Goal: Entertainment & Leisure: Consume media (video, audio)

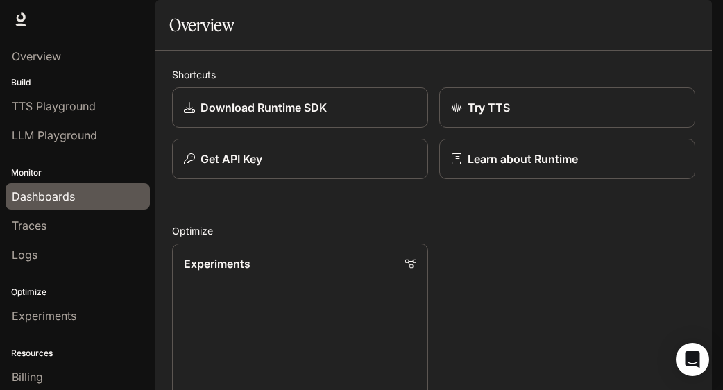
click at [56, 191] on span "Dashboards" at bounding box center [43, 196] width 63 height 17
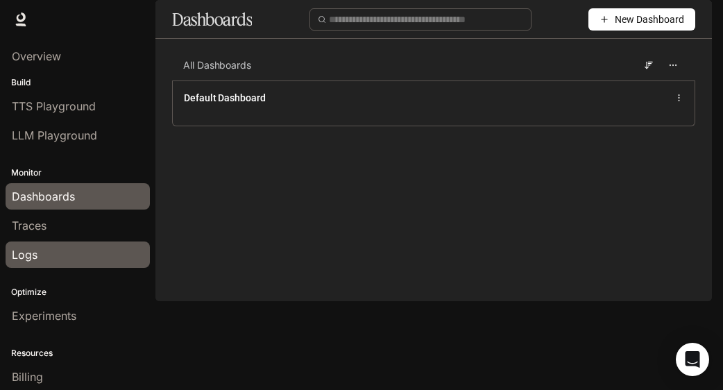
click at [56, 249] on div "Logs" at bounding box center [78, 254] width 132 height 17
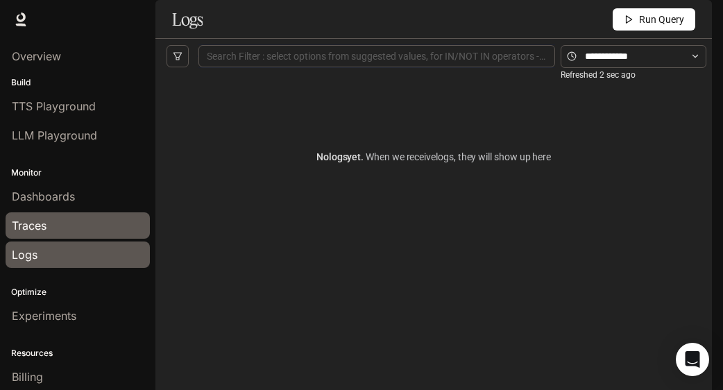
click at [67, 230] on div "Traces" at bounding box center [78, 225] width 132 height 17
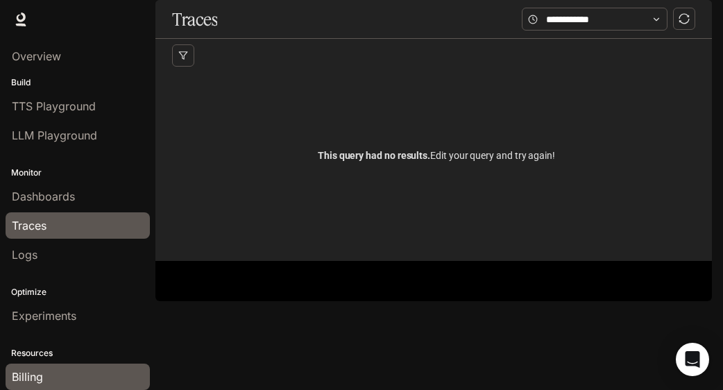
click at [31, 372] on span "Billing" at bounding box center [27, 376] width 31 height 17
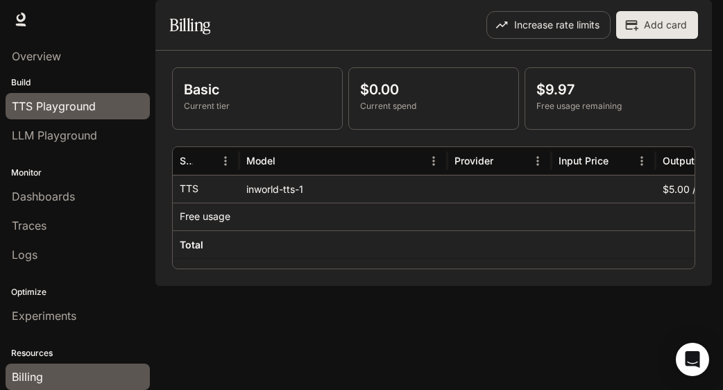
click at [44, 105] on span "TTS Playground" at bounding box center [54, 106] width 84 height 17
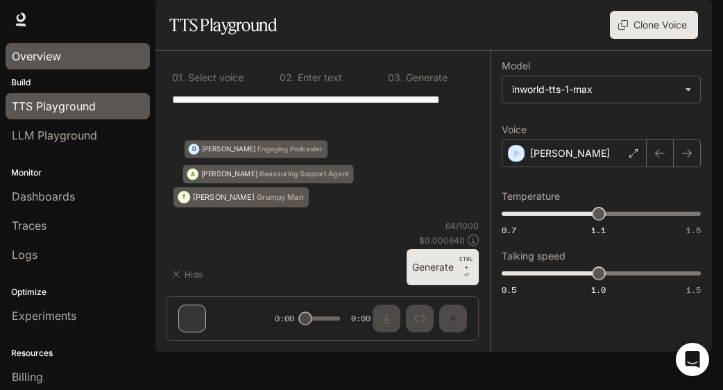
click at [47, 60] on span "Overview" at bounding box center [36, 56] width 49 height 17
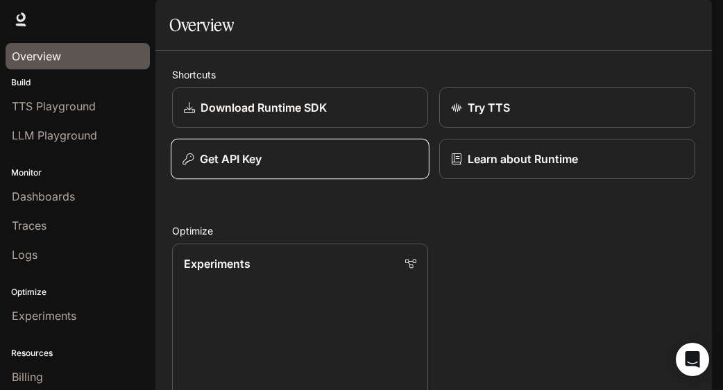
scroll to position [10, 0]
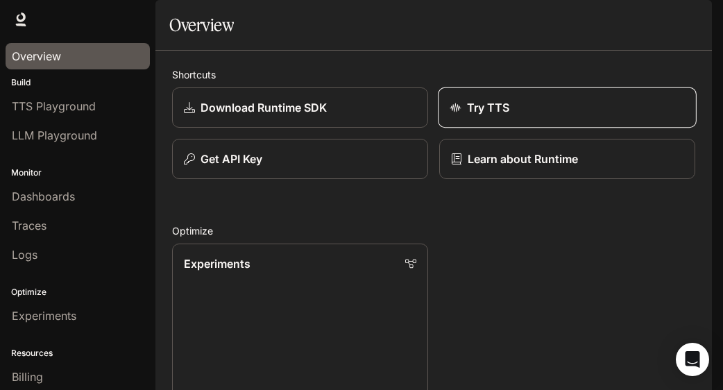
click at [466, 128] on link "Try TTS" at bounding box center [567, 107] width 259 height 41
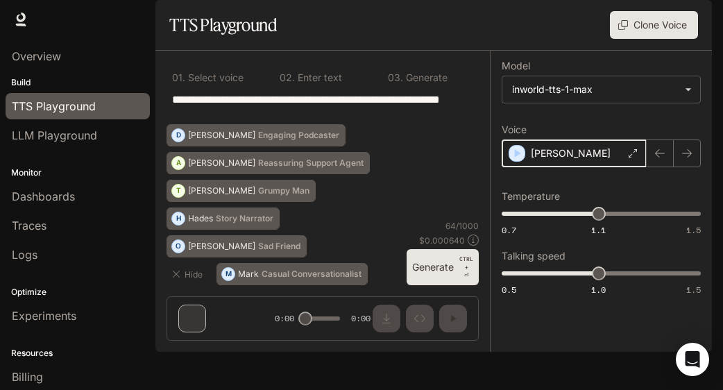
click at [516, 160] on icon "button" at bounding box center [517, 153] width 14 height 14
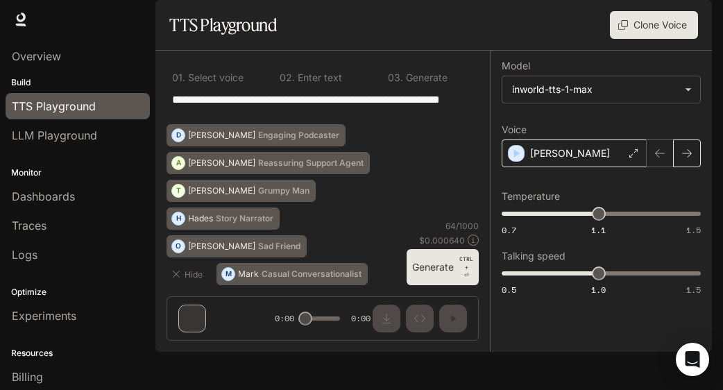
click at [687, 159] on icon "button" at bounding box center [686, 153] width 11 height 11
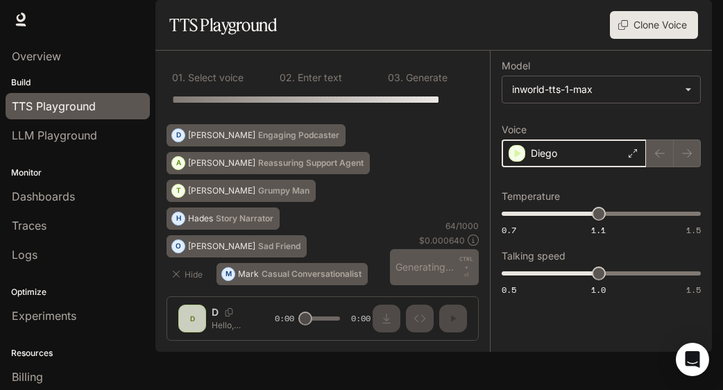
click at [508, 167] on div "Diego" at bounding box center [574, 153] width 145 height 28
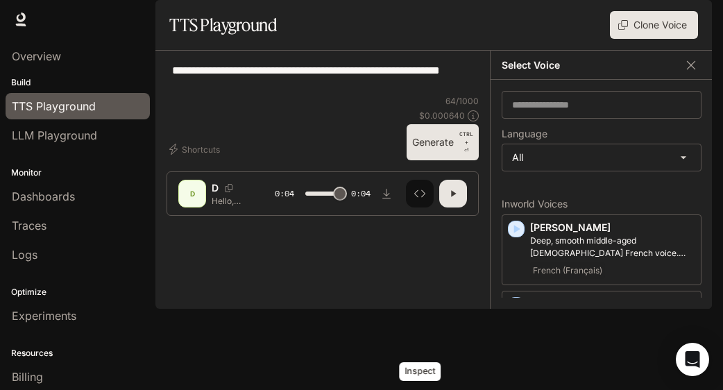
type input "*"
click at [427, 207] on button "Inspect" at bounding box center [420, 194] width 28 height 28
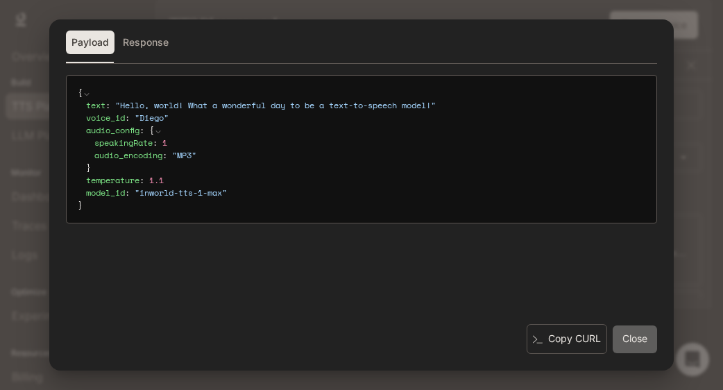
click at [631, 343] on button "Close" at bounding box center [635, 339] width 44 height 28
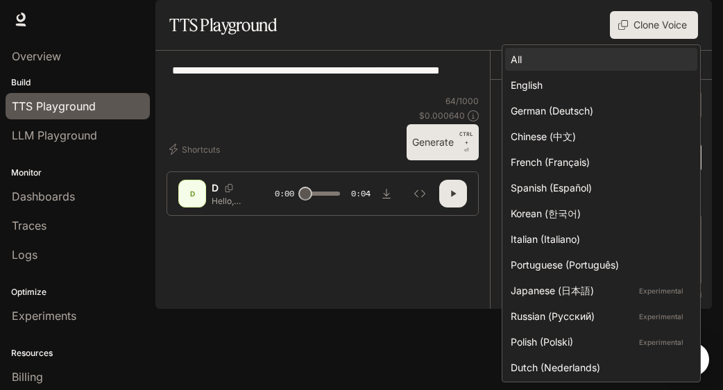
click at [598, 195] on body "**********" at bounding box center [361, 195] width 723 height 390
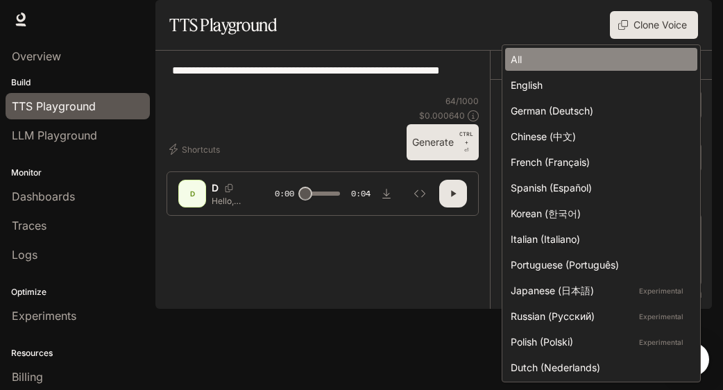
click at [529, 50] on li "All" at bounding box center [601, 59] width 192 height 23
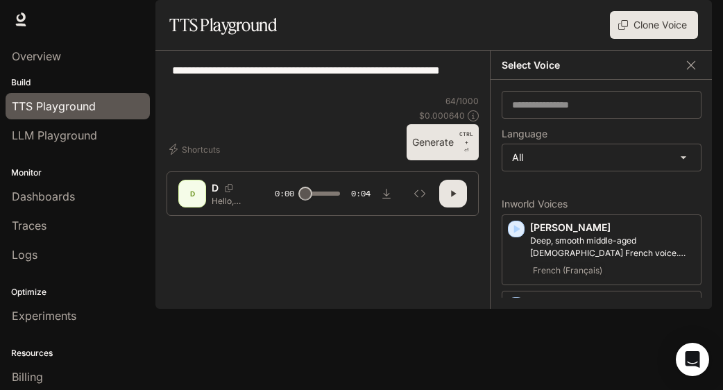
click at [330, 95] on div "**********" at bounding box center [323, 78] width 312 height 33
click at [522, 312] on icon "button" at bounding box center [516, 305] width 14 height 14
click at [521, 236] on icon "button" at bounding box center [516, 229] width 14 height 14
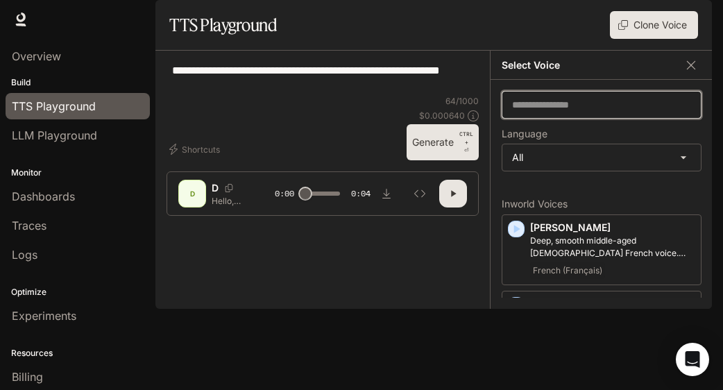
click at [561, 112] on input "text" at bounding box center [601, 105] width 198 height 14
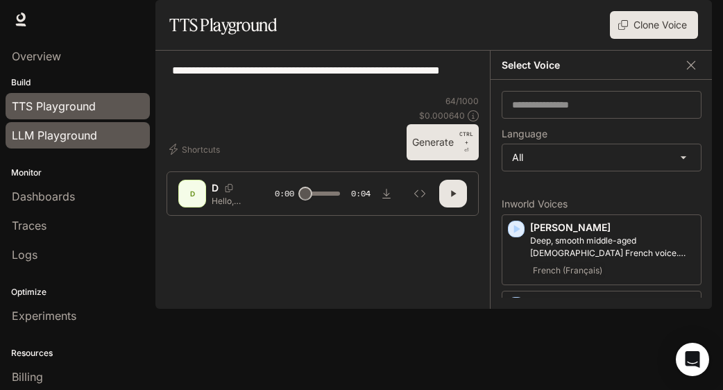
click at [36, 135] on span "LLM Playground" at bounding box center [54, 135] width 85 height 17
